Goal: Use online tool/utility: Utilize a website feature to perform a specific function

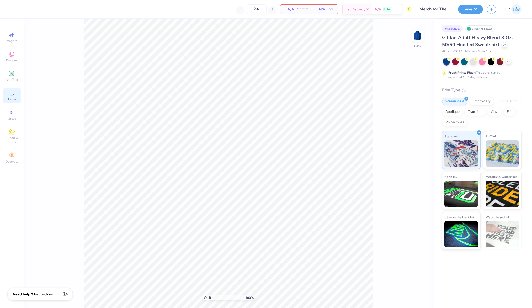
click at [15, 95] on icon at bounding box center [12, 93] width 6 height 6
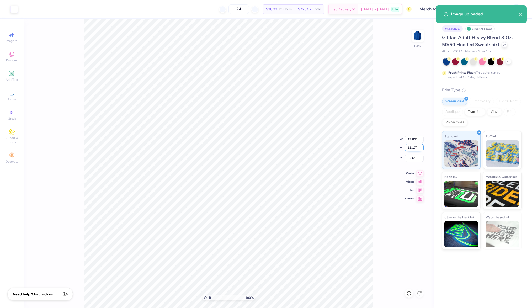
click at [414, 145] on input "13.17" at bounding box center [414, 147] width 19 height 7
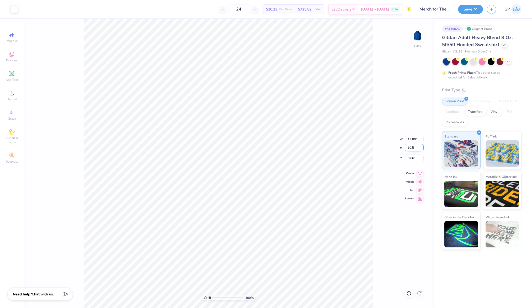
type input "10.5"
type input "11.00"
type input "10.50"
click at [414, 159] on input "2.00" at bounding box center [414, 157] width 19 height 7
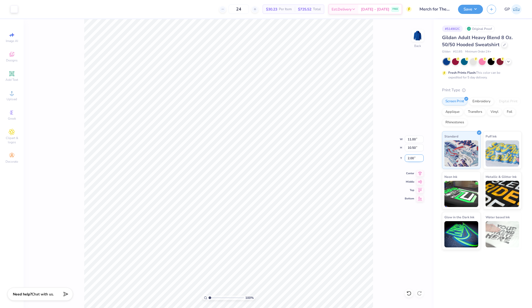
click at [414, 159] on input "2.00" at bounding box center [414, 157] width 19 height 7
type input "2.50"
click at [411, 157] on input "2.50" at bounding box center [414, 157] width 19 height 7
type input "2.00"
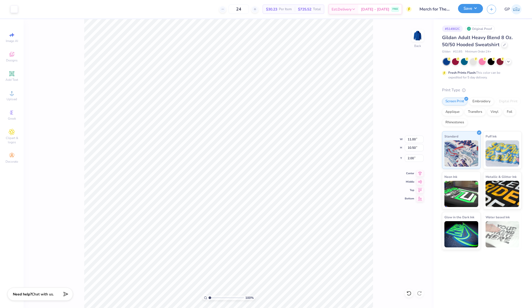
click at [463, 10] on button "Save" at bounding box center [470, 8] width 25 height 9
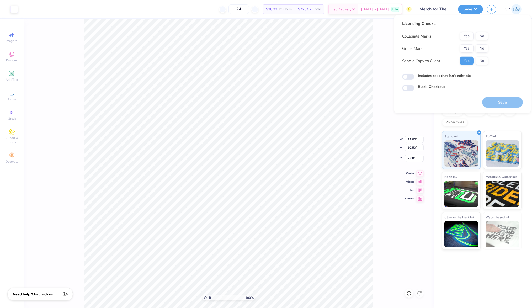
click at [486, 31] on div "Licensing Checks Collegiate Marks Yes No Greek Marks Yes No Send a Copy to Clie…" at bounding box center [445, 44] width 86 height 49
click at [483, 49] on button "No" at bounding box center [482, 48] width 13 height 8
click at [483, 33] on button "No" at bounding box center [482, 36] width 13 height 8
click at [409, 76] on input "Includes text that isn't editable" at bounding box center [408, 77] width 12 height 6
checkbox input "true"
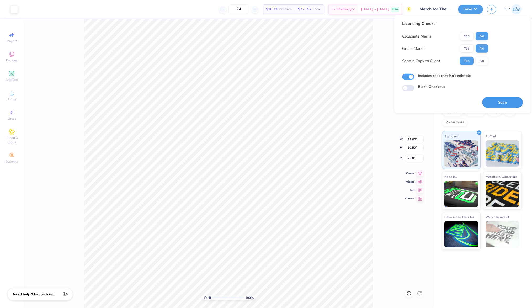
click at [499, 98] on button "Save" at bounding box center [502, 102] width 41 height 11
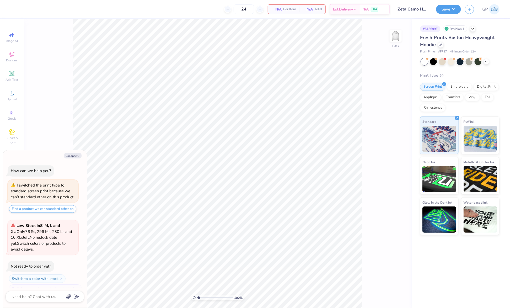
scroll to position [8, 0]
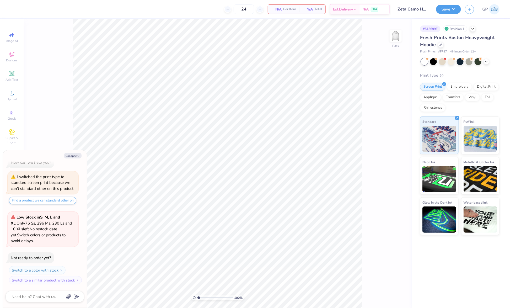
type textarea "x"
